Goal: Navigation & Orientation: Find specific page/section

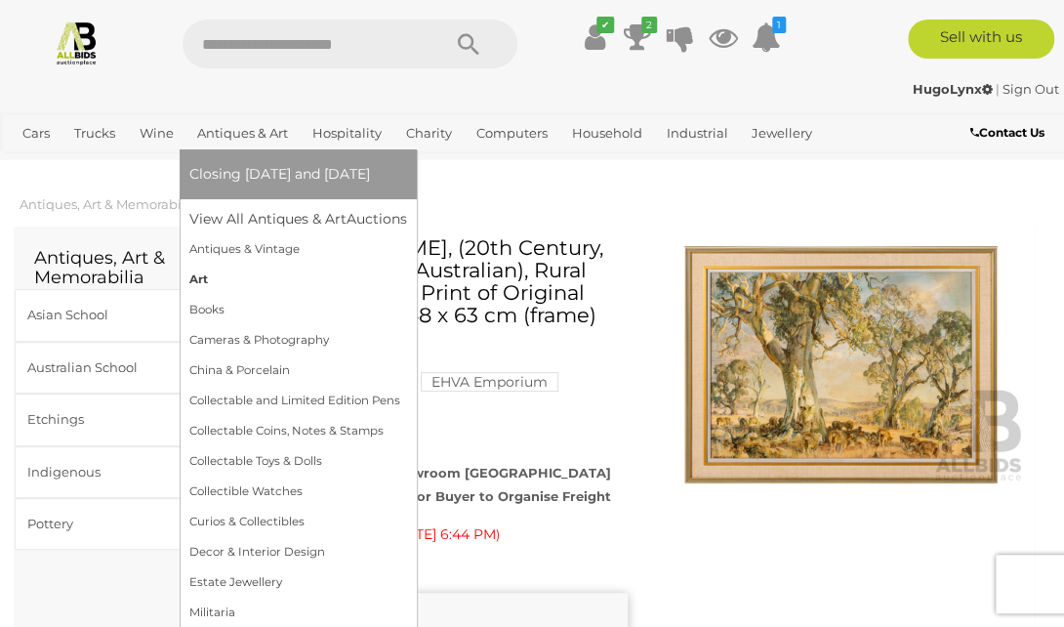
click at [207, 281] on link "Art" at bounding box center [298, 280] width 218 height 30
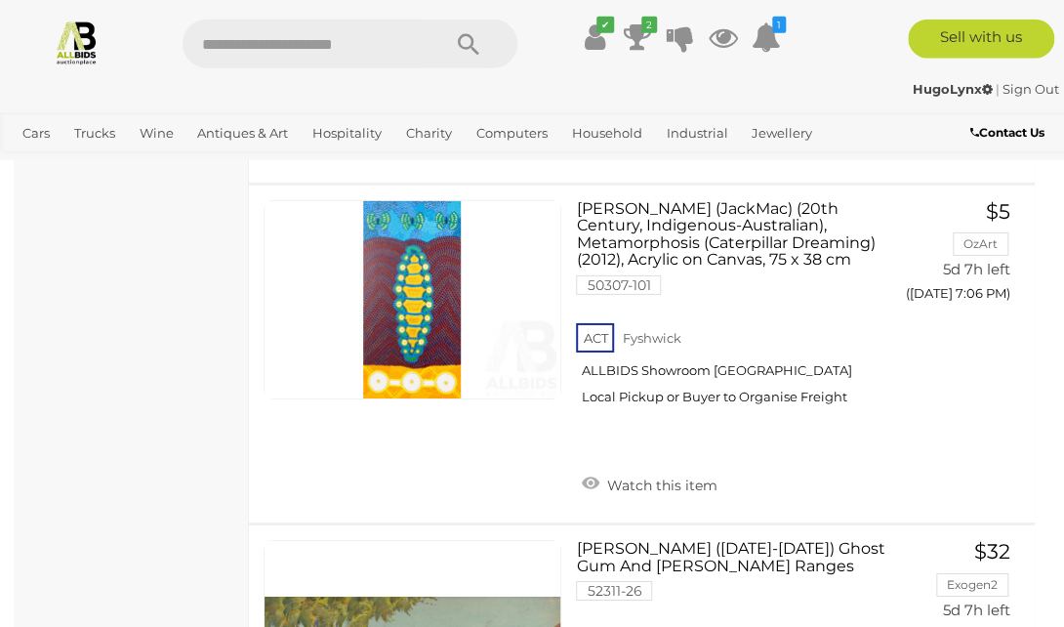
scroll to position [15428, 0]
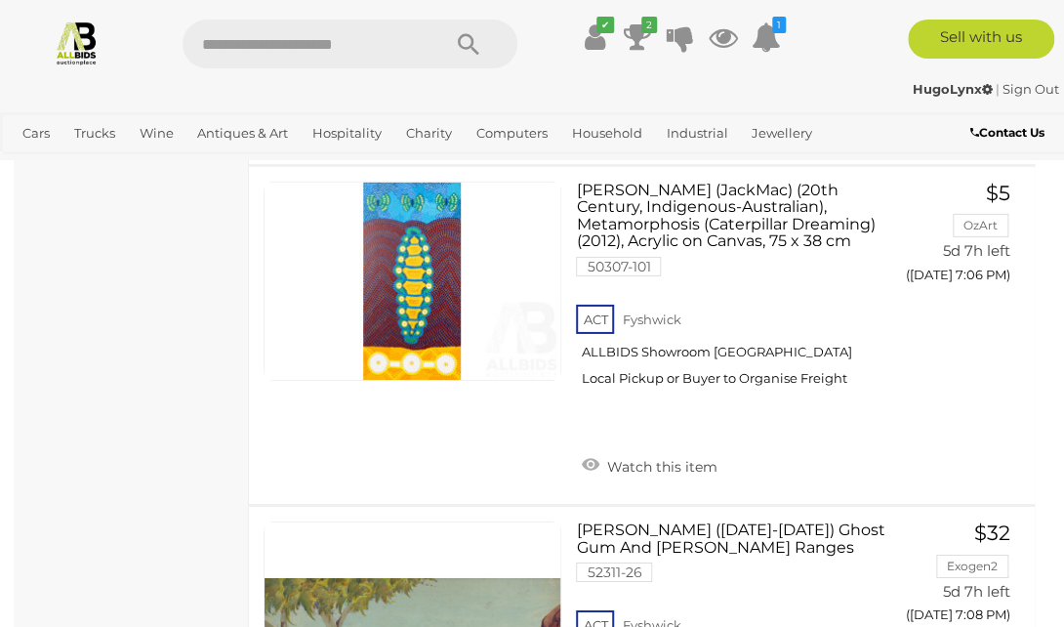
click at [41, 45] on link at bounding box center [76, 43] width 153 height 46
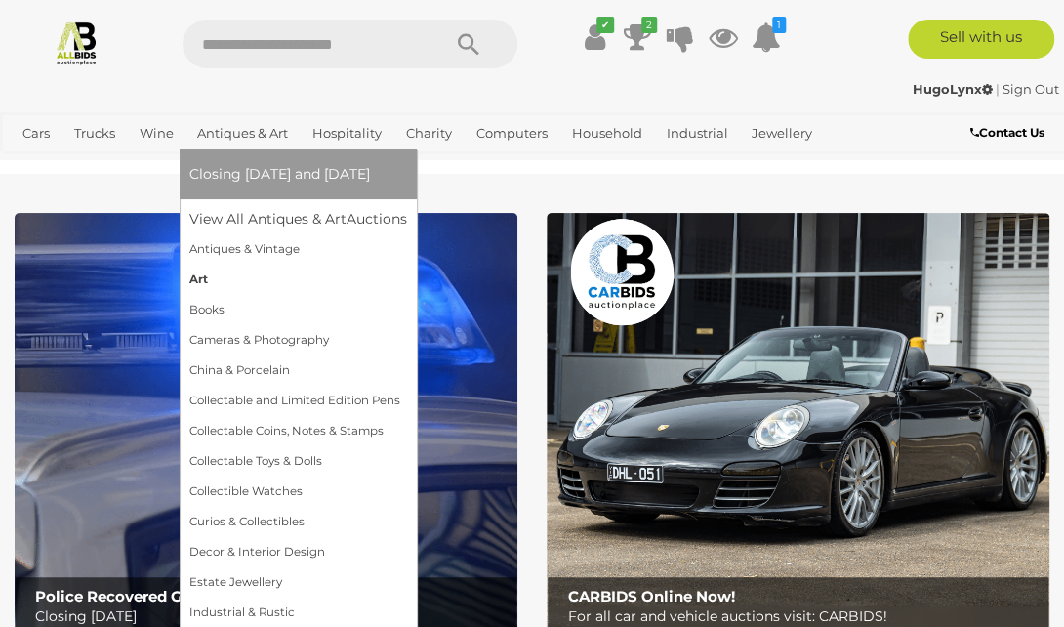
click at [203, 283] on link "Art" at bounding box center [298, 280] width 218 height 30
